Goal: Information Seeking & Learning: Learn about a topic

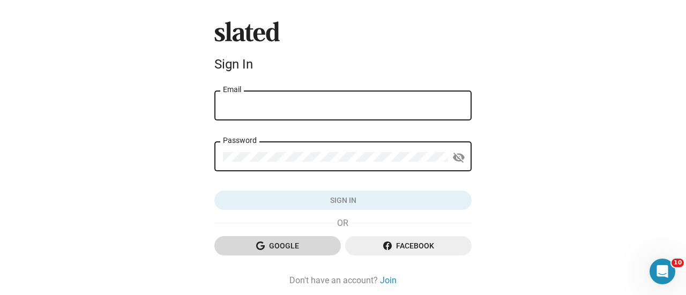
click at [284, 247] on span "Google" at bounding box center [277, 245] width 109 height 19
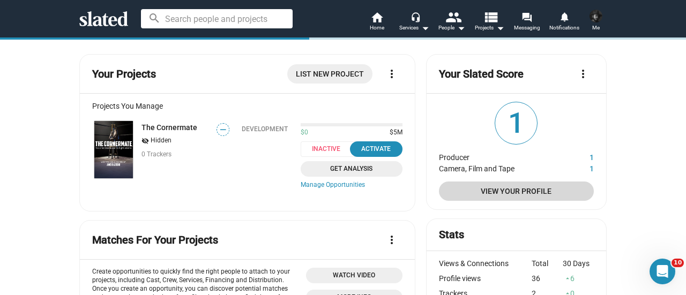
click at [535, 191] on span "View Your Profile" at bounding box center [517, 191] width 138 height 19
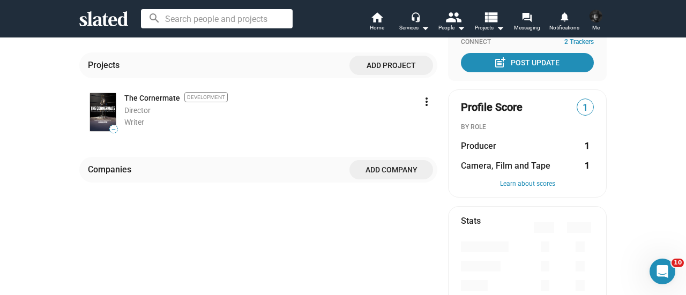
scroll to position [220, 0]
click at [465, 152] on mat-card "Profile Score 1 BY ROLE Producer 1 Camera, Film and Tape 1 Learn about scores" at bounding box center [527, 143] width 159 height 108
click at [474, 143] on span "Producer" at bounding box center [478, 145] width 35 height 11
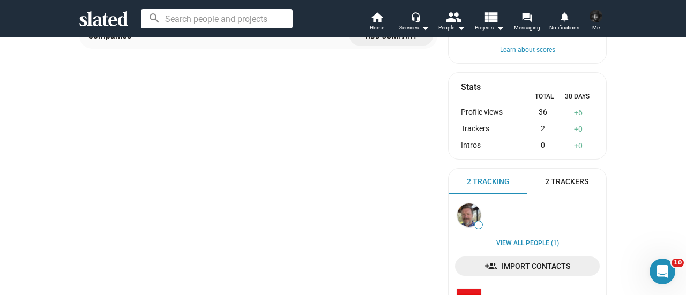
scroll to position [446, 0]
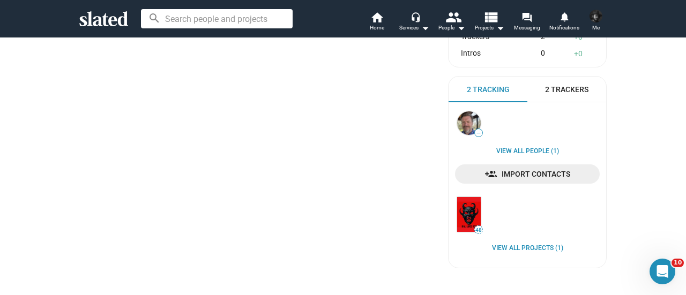
click at [475, 132] on span "—" at bounding box center [479, 133] width 8 height 6
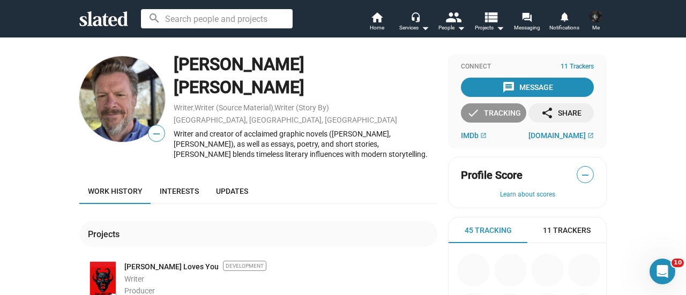
click at [478, 112] on div "check Tracking" at bounding box center [494, 112] width 54 height 19
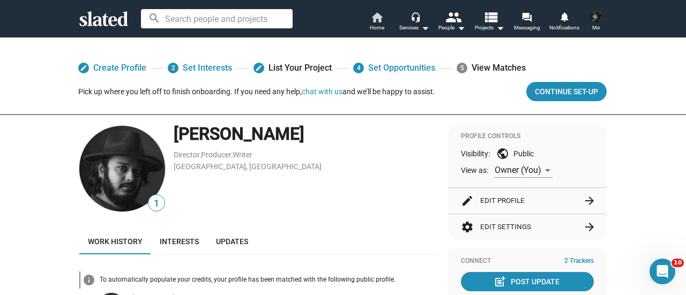
click at [383, 18] on mat-icon "home" at bounding box center [376, 17] width 13 height 13
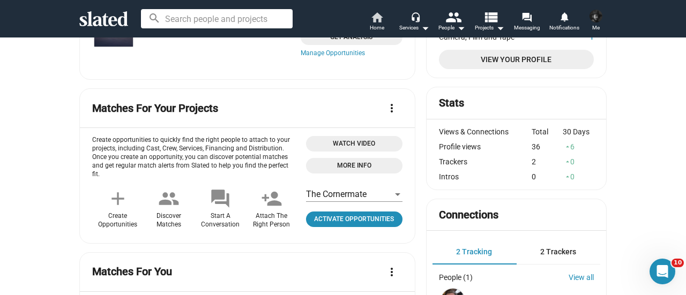
scroll to position [28, 0]
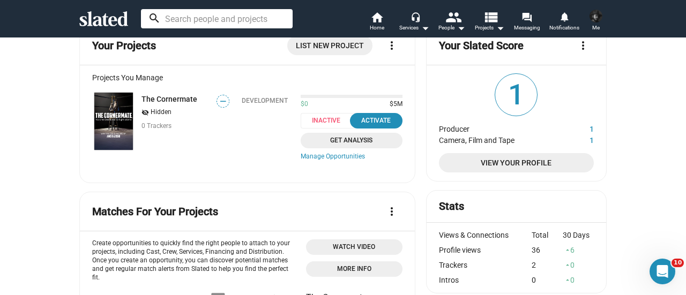
click at [229, 19] on input at bounding box center [217, 18] width 152 height 19
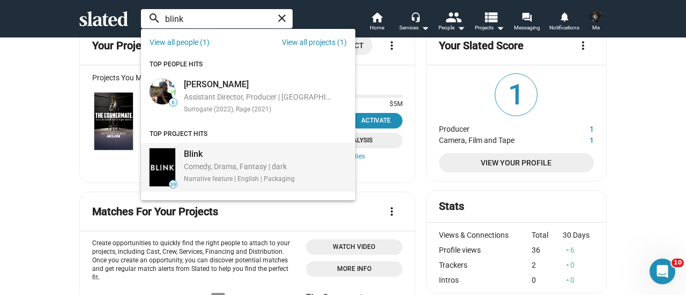
type input "blink"
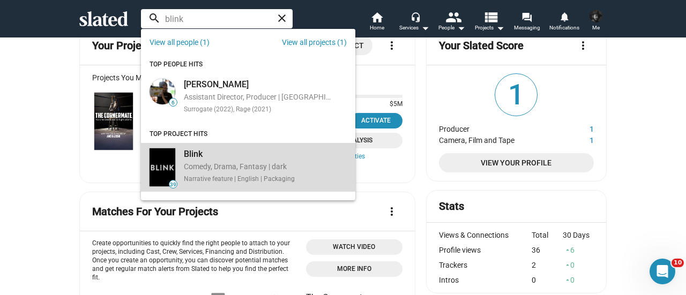
click at [214, 153] on div "Blink" at bounding box center [239, 154] width 111 height 11
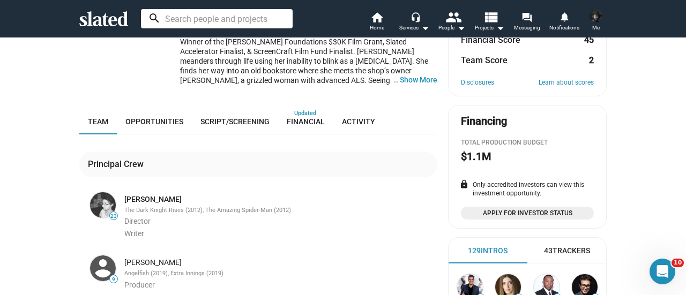
scroll to position [197, 0]
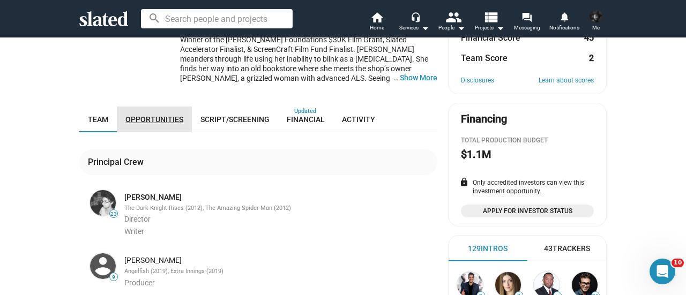
click at [150, 107] on link "Opportunities" at bounding box center [154, 120] width 75 height 26
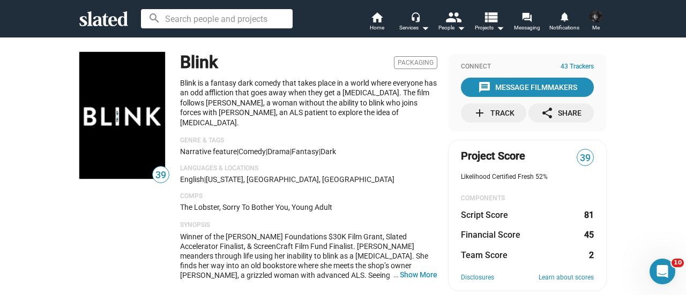
click at [595, 18] on img at bounding box center [596, 16] width 13 height 13
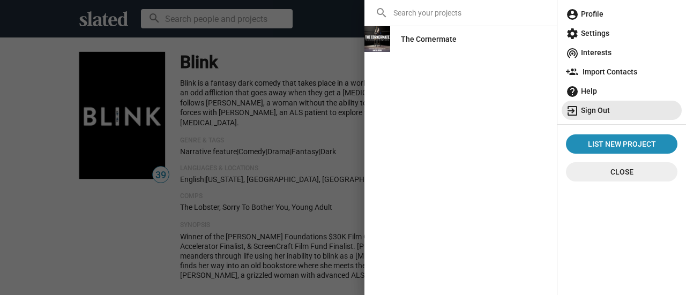
click at [605, 108] on span "exit_to_app Sign Out" at bounding box center [622, 110] width 112 height 19
